Goal: Task Accomplishment & Management: Manage account settings

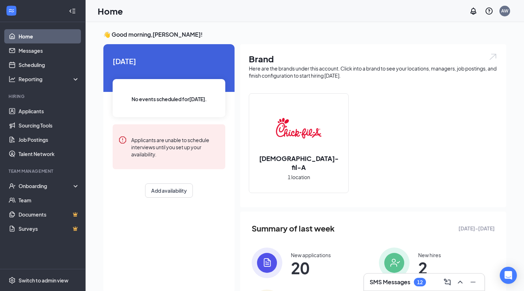
click at [413, 279] on div "SMS Messages 12" at bounding box center [397, 282] width 56 height 9
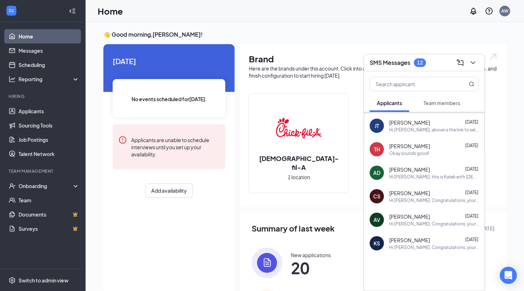
scroll to position [45, 0]
click at [409, 198] on div "Hi [PERSON_NAME]. Congratulations, your meeting with [DEMOGRAPHIC_DATA]-fil-A f…" at bounding box center [433, 200] width 89 height 6
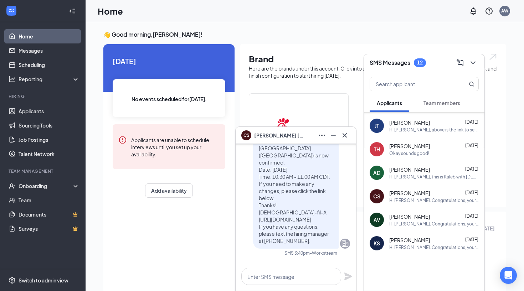
scroll to position [0, 0]
click at [345, 136] on icon "Cross" at bounding box center [344, 135] width 4 height 4
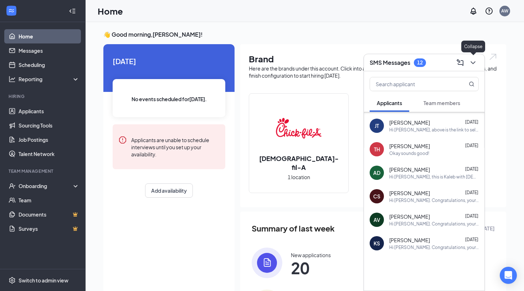
click at [474, 59] on icon "ChevronDown" at bounding box center [472, 62] width 9 height 9
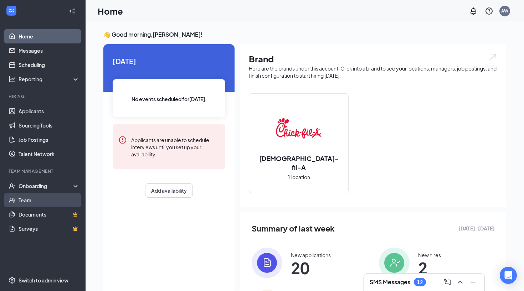
click at [31, 201] on link "Team" at bounding box center [49, 200] width 61 height 14
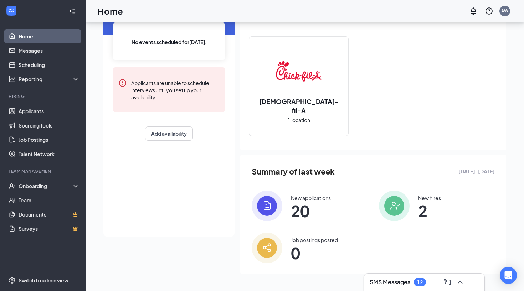
scroll to position [57, 0]
click at [266, 207] on img at bounding box center [267, 206] width 31 height 31
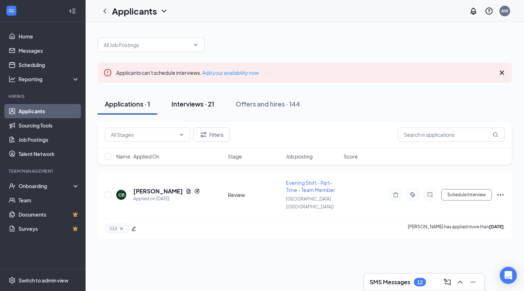
click at [211, 107] on div "Interviews · 21" at bounding box center [192, 103] width 43 height 9
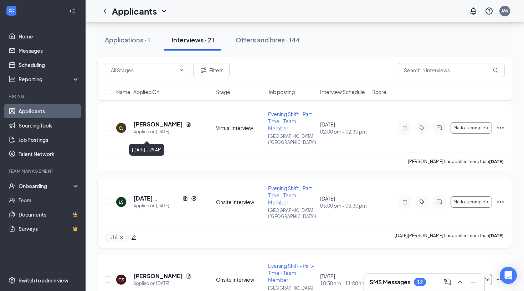
scroll to position [809, 0]
click at [129, 69] on input "text" at bounding box center [143, 70] width 65 height 8
click at [200, 227] on div "U16 [DATE][PERSON_NAME] has applied more than [DATE] ." at bounding box center [305, 237] width 400 height 21
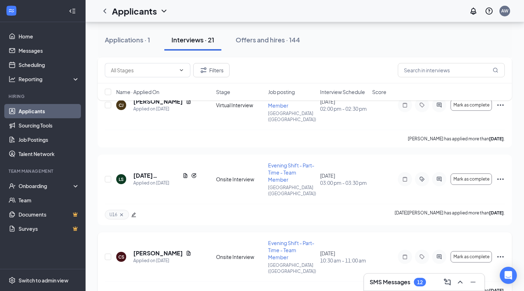
scroll to position [850, 0]
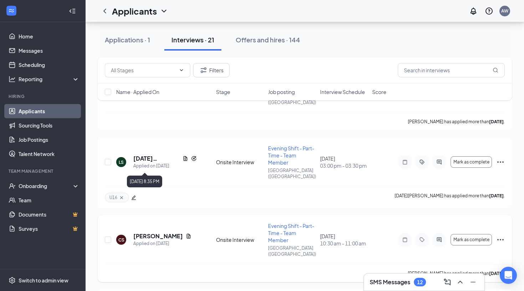
click at [170, 240] on div "Applied on [DATE]" at bounding box center [162, 243] width 58 height 7
click at [186, 233] on icon "Document" at bounding box center [189, 236] width 6 height 6
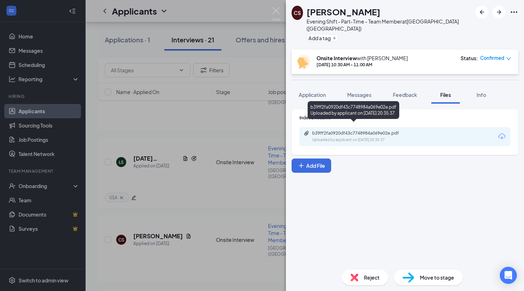
click at [336, 130] on div "b39ff2fa0920df43c7748984a069e02e.pdf" at bounding box center [362, 133] width 100 height 6
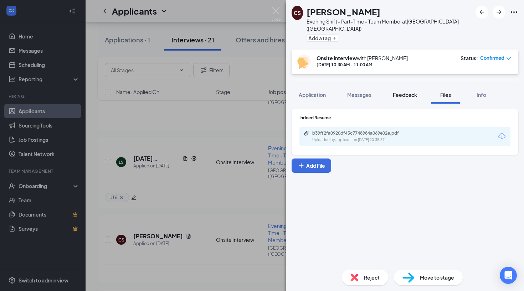
click at [400, 92] on span "Feedback" at bounding box center [405, 95] width 24 height 6
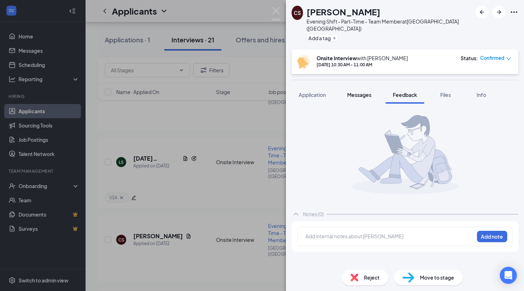
click at [352, 92] on span "Messages" at bounding box center [359, 95] width 24 height 6
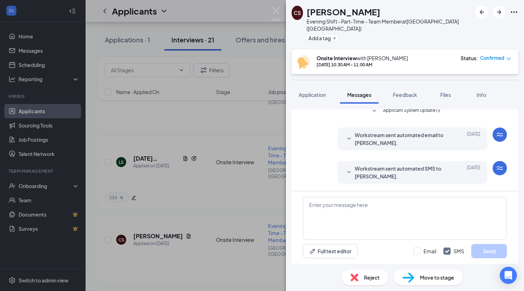
scroll to position [337, 0]
click at [312, 92] on span "Application" at bounding box center [312, 95] width 27 height 6
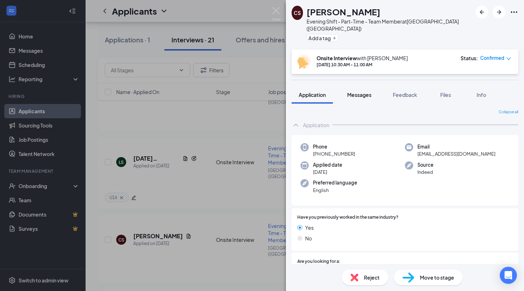
click at [362, 92] on button "Messages" at bounding box center [359, 95] width 38 height 18
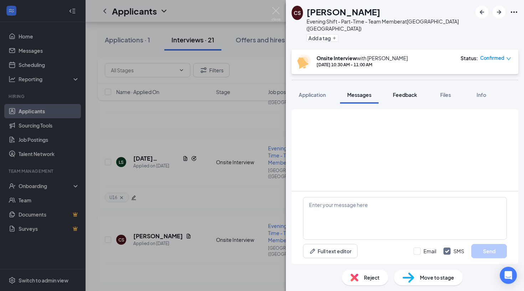
click at [408, 92] on button "Feedback" at bounding box center [404, 95] width 38 height 18
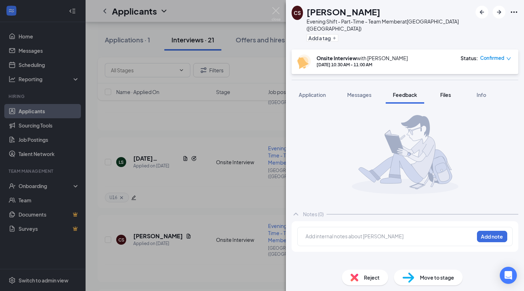
click at [448, 92] on span "Files" at bounding box center [445, 95] width 11 height 6
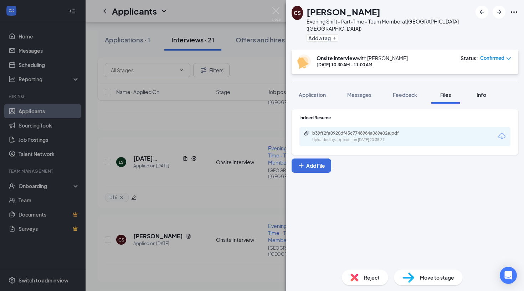
click at [484, 93] on button "Info" at bounding box center [481, 95] width 29 height 18
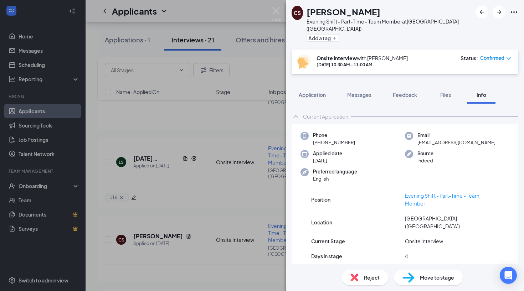
click at [429, 92] on div "Application Messages Feedback Files Info" at bounding box center [404, 95] width 227 height 18
click at [441, 92] on span "Files" at bounding box center [445, 95] width 11 height 6
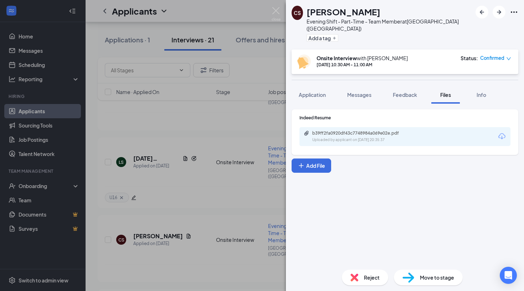
click at [235, 165] on div "CS [PERSON_NAME] Evening Shift - Part-Time - Team Member at [GEOGRAPHIC_DATA] (…" at bounding box center [262, 145] width 524 height 291
